Goal: Check status: Check status

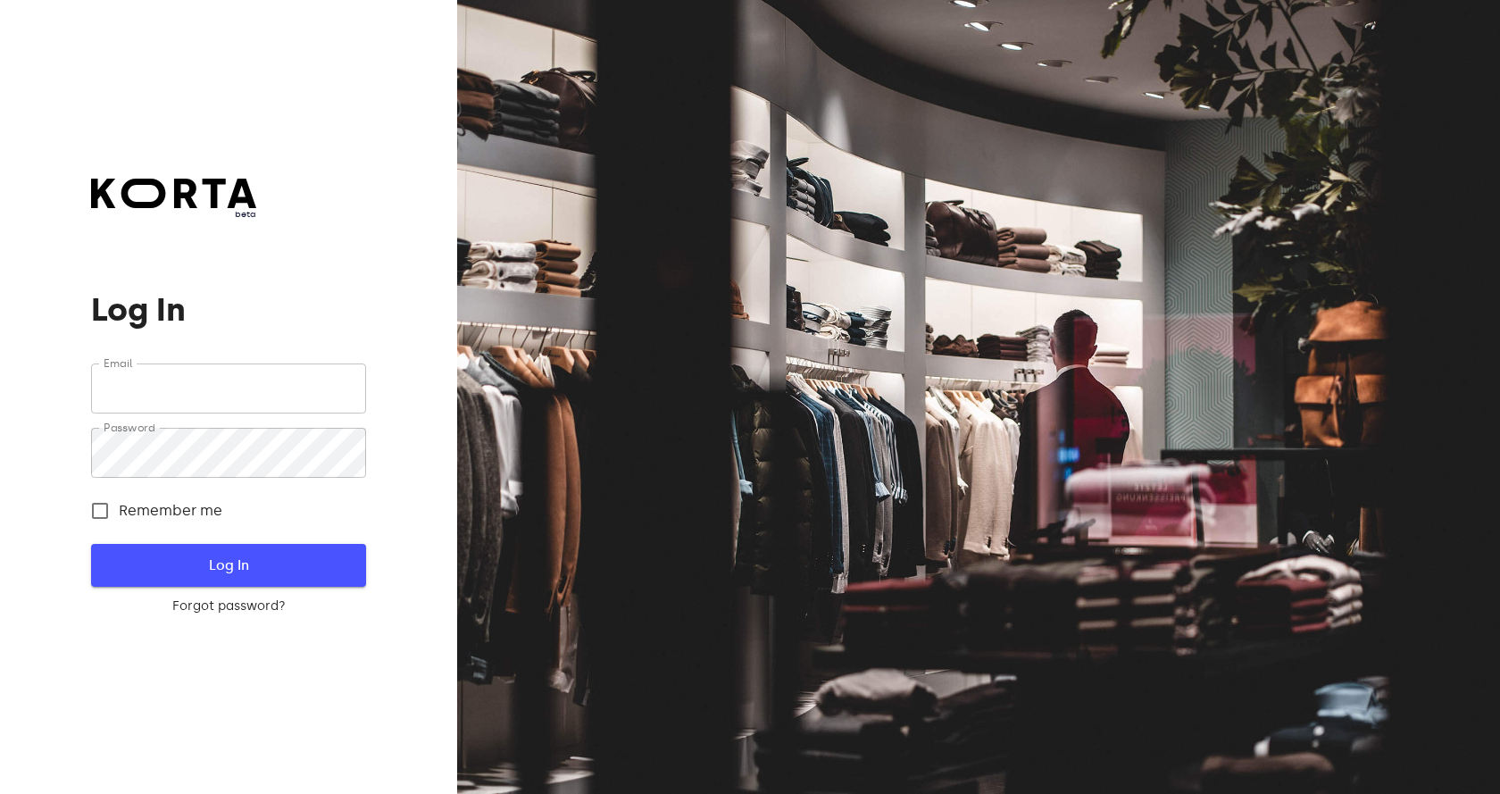
type input "[PERSON_NAME][EMAIL_ADDRESS][DOMAIN_NAME]"
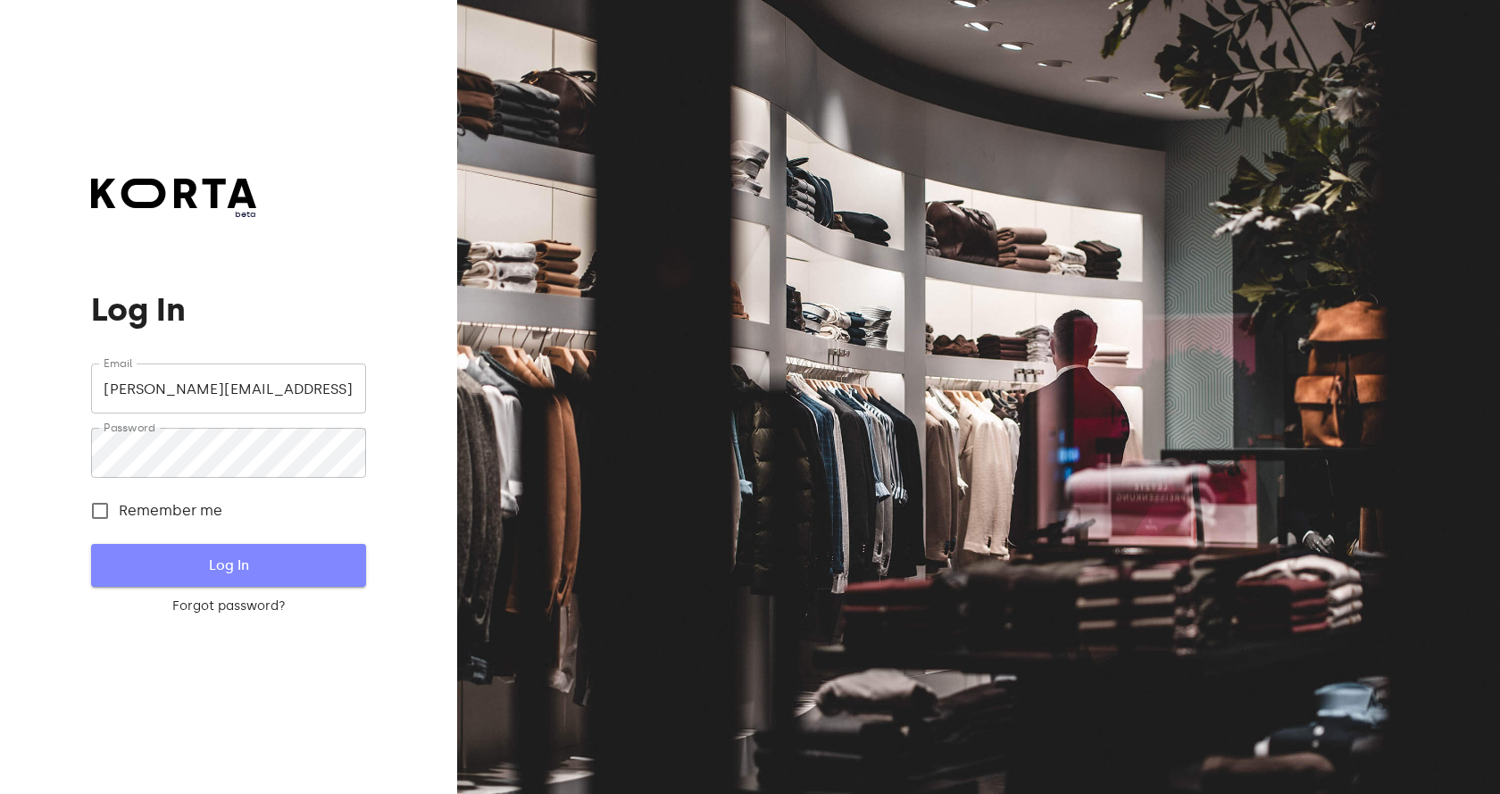
click at [230, 570] on span "Log In" at bounding box center [228, 565] width 217 height 23
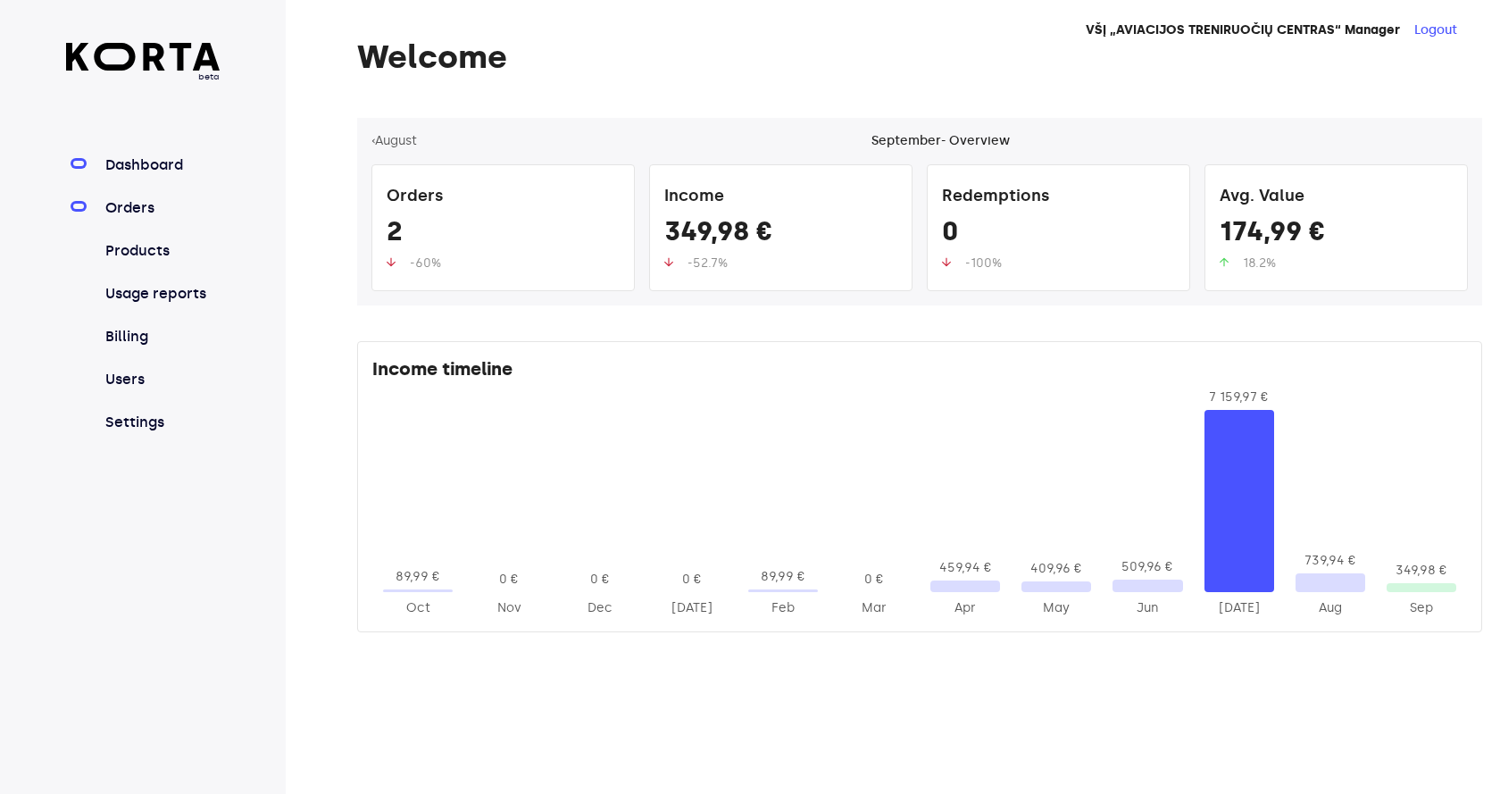
click at [151, 212] on link "Orders" at bounding box center [161, 207] width 119 height 21
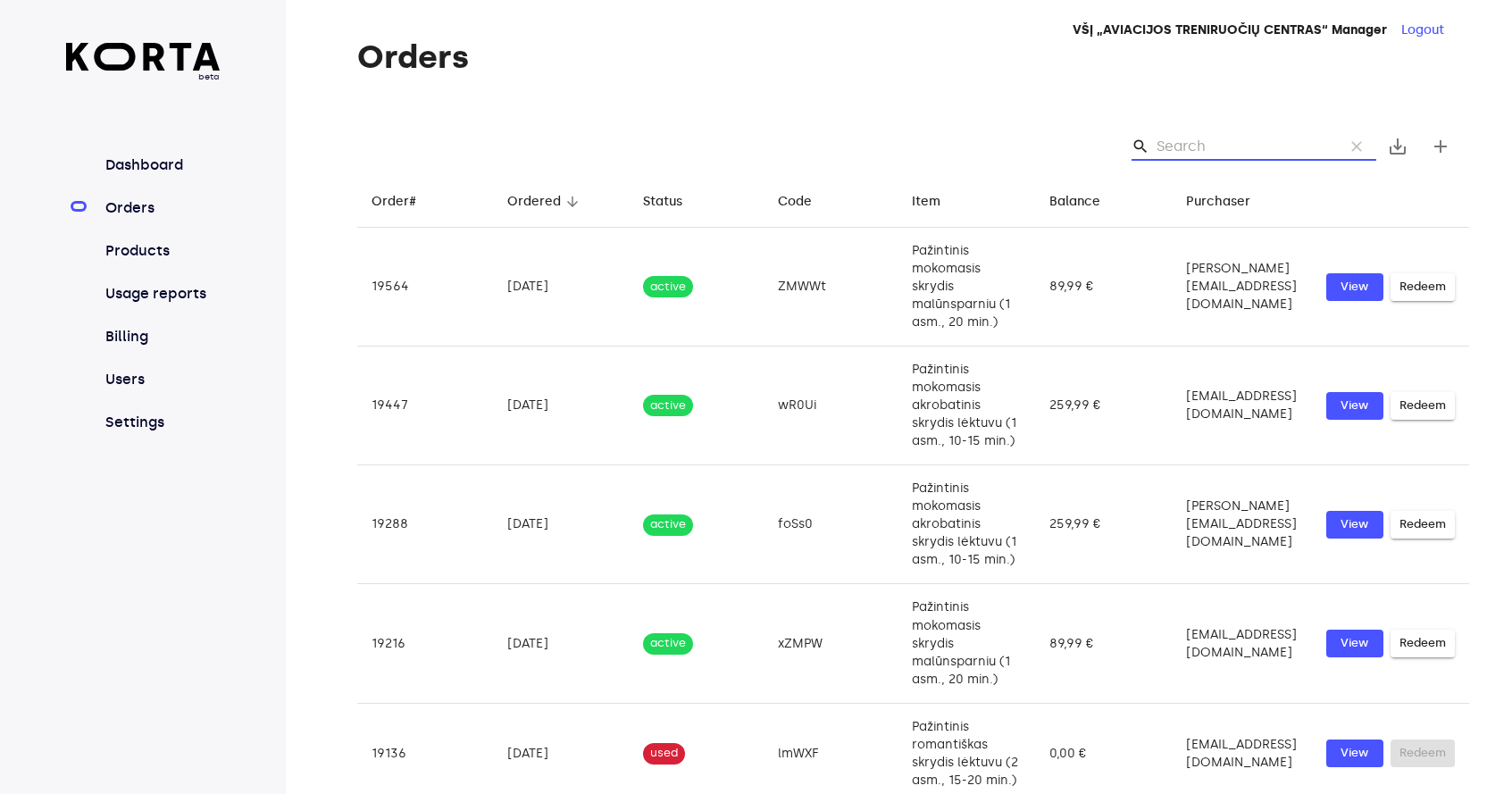
click at [1225, 149] on input "Search" at bounding box center [1242, 146] width 173 height 29
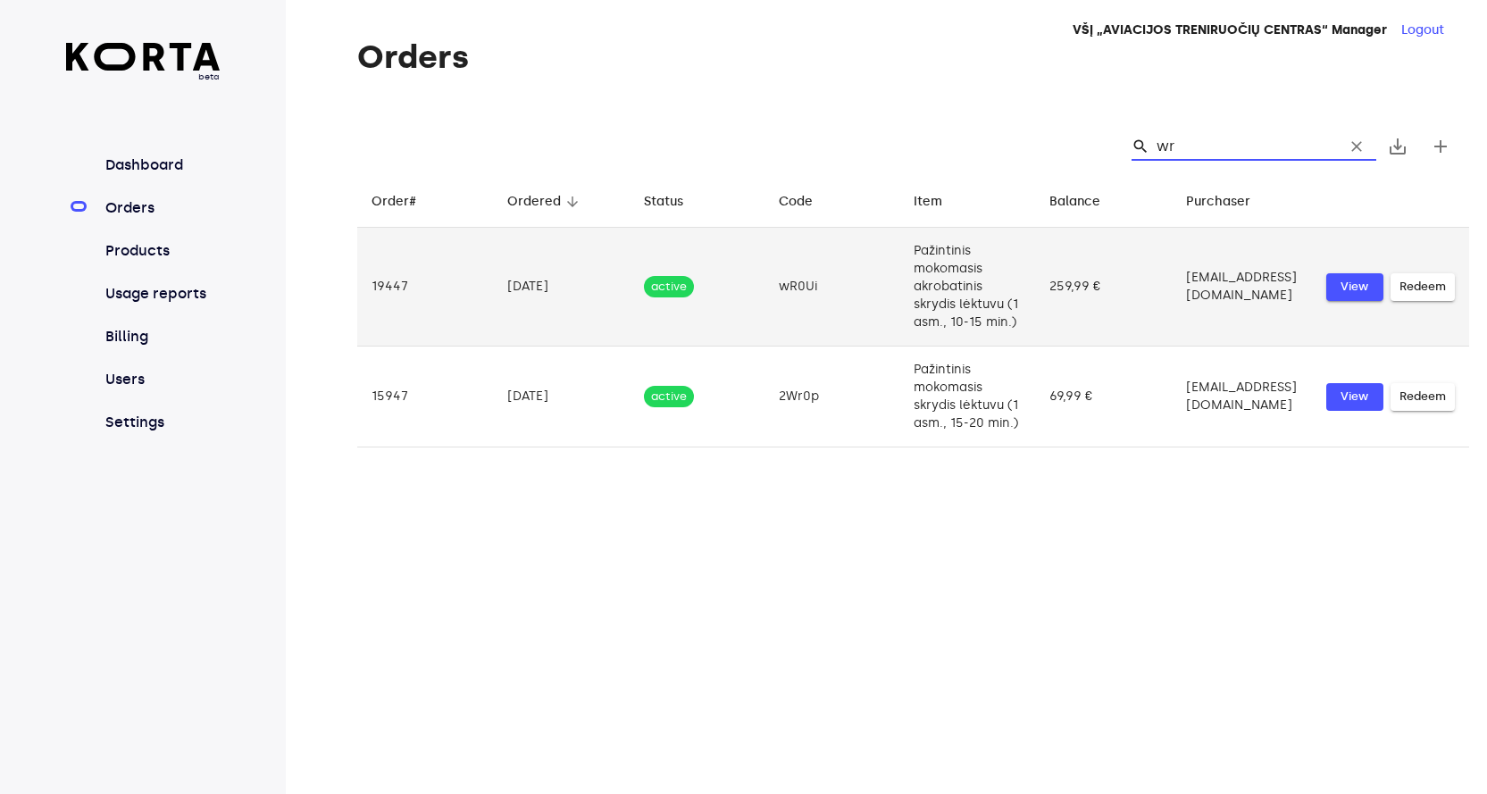
type input "wr"
click at [1335, 297] on span "View" at bounding box center [1354, 287] width 39 height 21
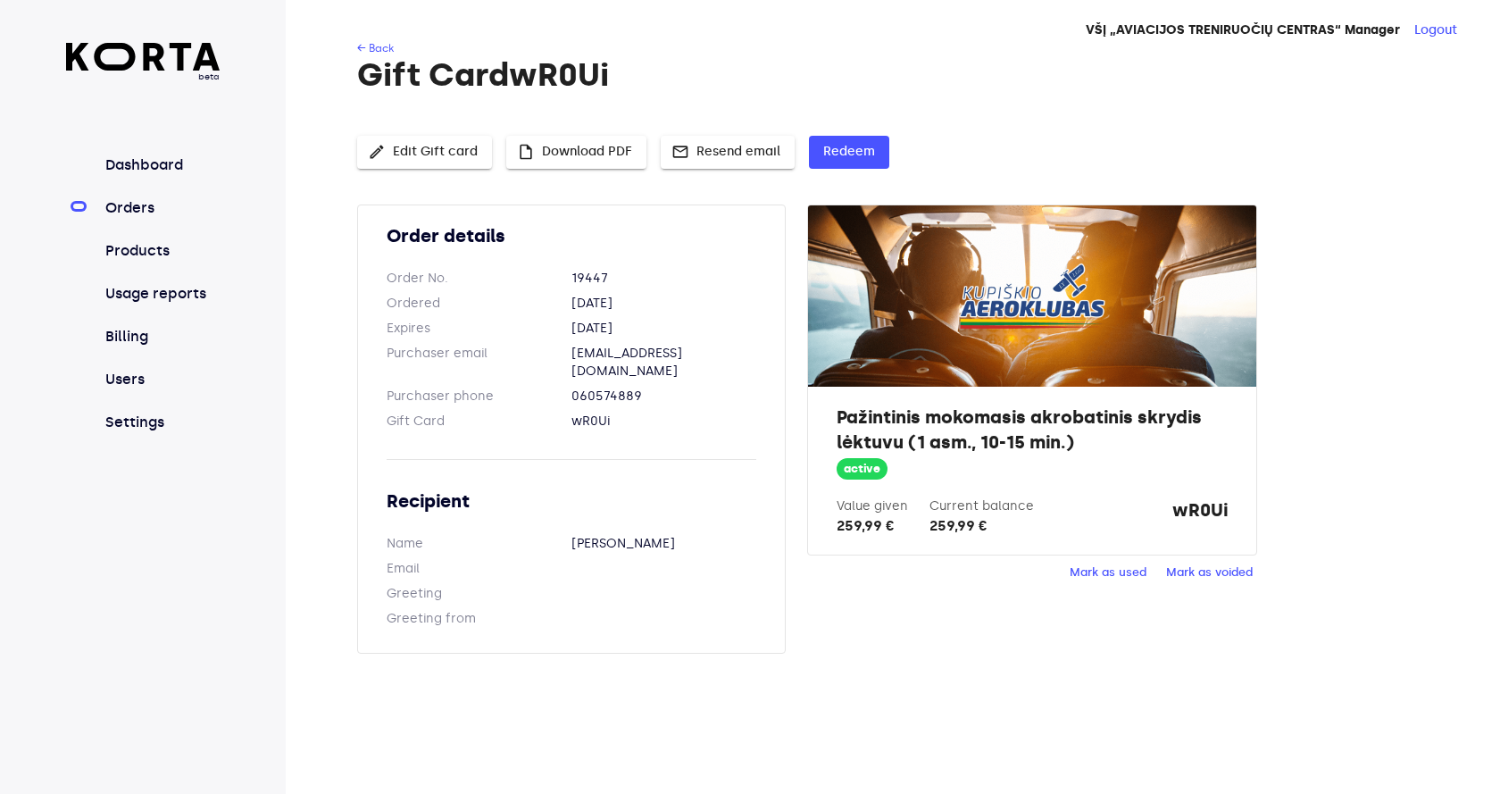
drag, startPoint x: 1104, startPoint y: 574, endPoint x: 824, endPoint y: 72, distance: 574.5
click at [1105, 574] on span "Mark as used" at bounding box center [1108, 573] width 77 height 21
